Goal: Task Accomplishment & Management: Use online tool/utility

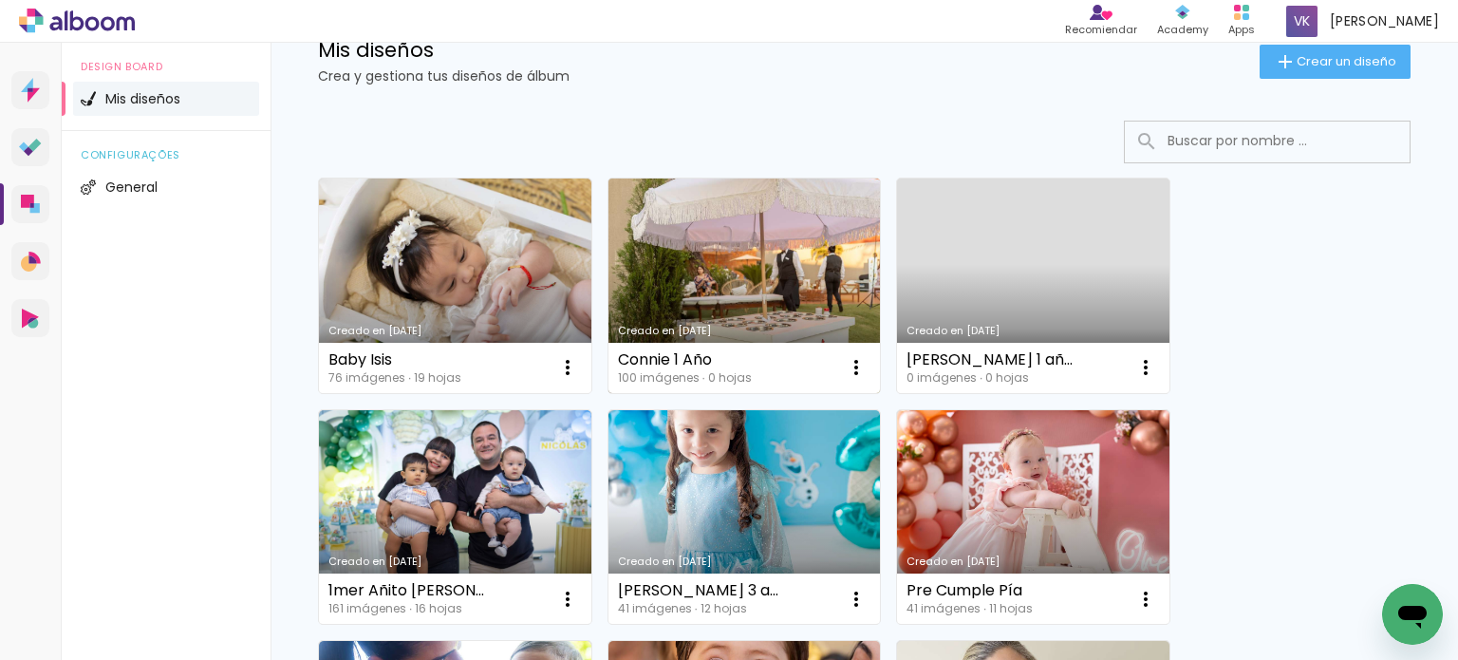
scroll to position [95, 0]
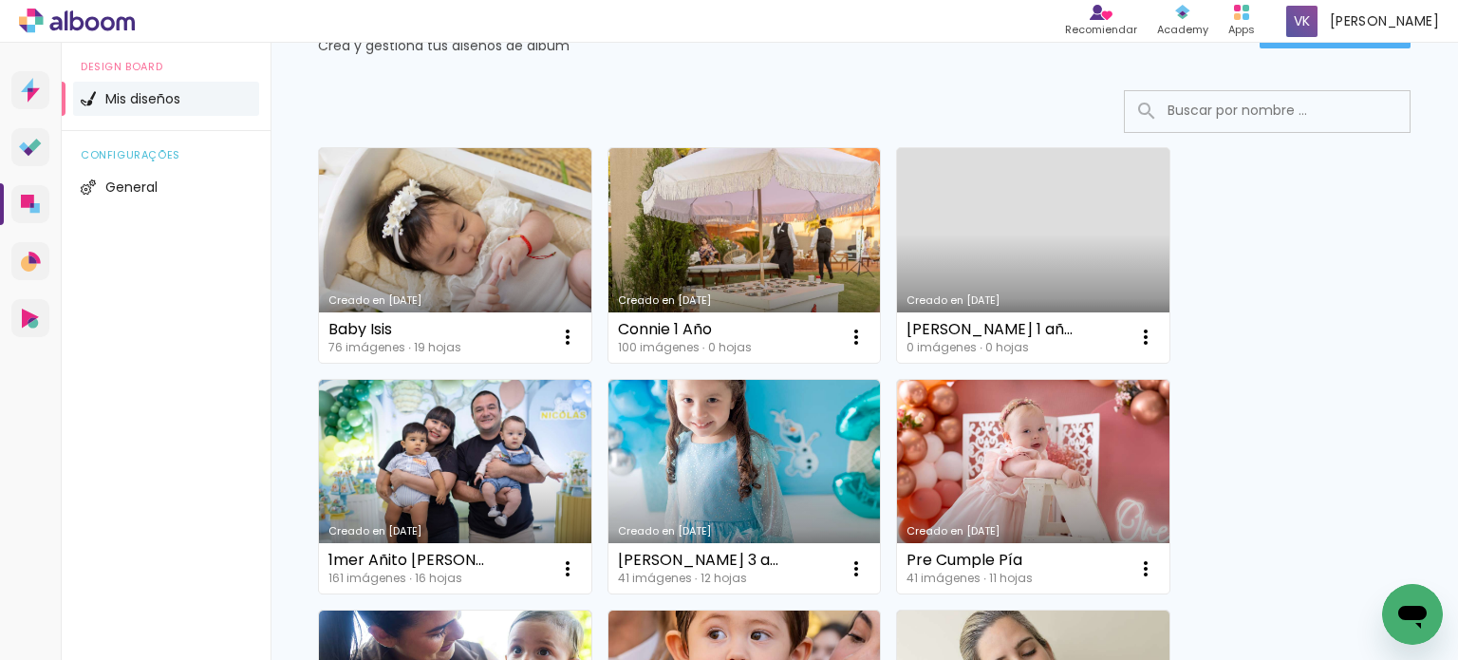
click at [1069, 255] on link "Creado en [DATE]" at bounding box center [1033, 255] width 272 height 215
